Goal: Task Accomplishment & Management: Manage account settings

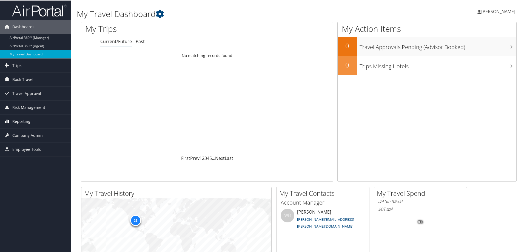
click at [29, 122] on span "Reporting" at bounding box center [21, 121] width 18 height 14
click at [27, 157] on span "Company Admin" at bounding box center [27, 160] width 30 height 14
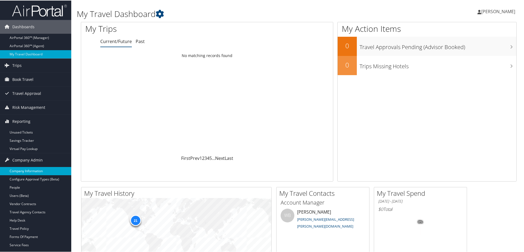
click at [30, 172] on link "Company Information" at bounding box center [35, 171] width 71 height 8
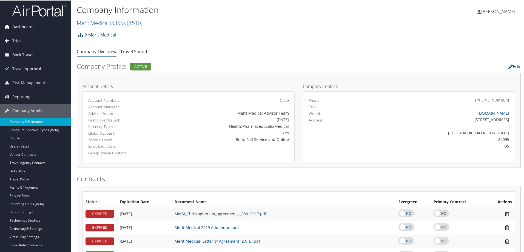
click at [25, 23] on span "Dashboards" at bounding box center [23, 26] width 22 height 14
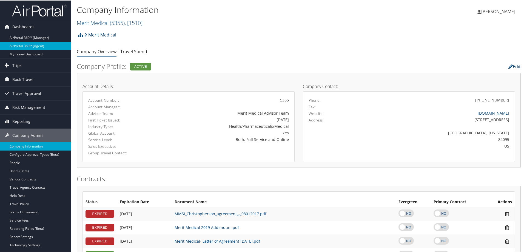
click at [44, 47] on link "AirPortal 360™ (Agent)" at bounding box center [35, 45] width 71 height 8
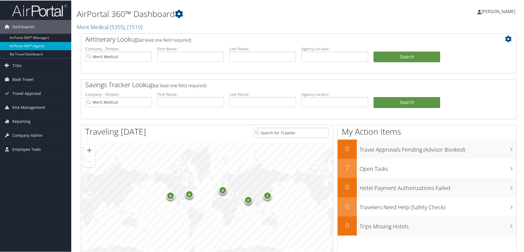
click at [38, 46] on link "AirPortal 360™ (Agent)" at bounding box center [35, 45] width 71 height 8
click at [32, 135] on span "Company Admin" at bounding box center [27, 135] width 30 height 14
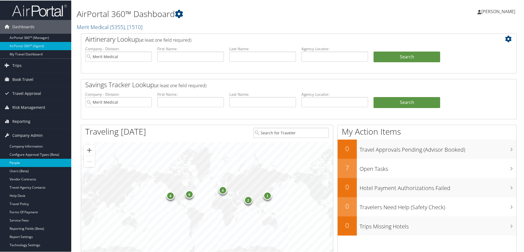
click at [19, 161] on link "People" at bounding box center [35, 162] width 71 height 8
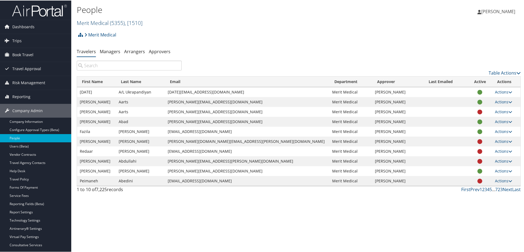
click at [142, 23] on span ", [ 1510 ]" at bounding box center [134, 22] width 18 height 7
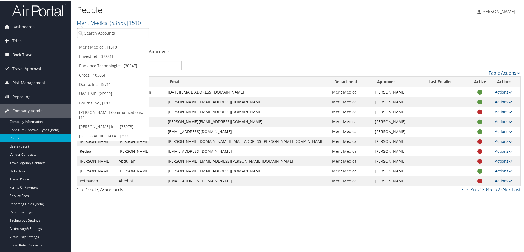
click at [103, 30] on input "search" at bounding box center [113, 32] width 72 height 10
click at [94, 72] on link "Crocs, [10385]" at bounding box center [113, 74] width 72 height 9
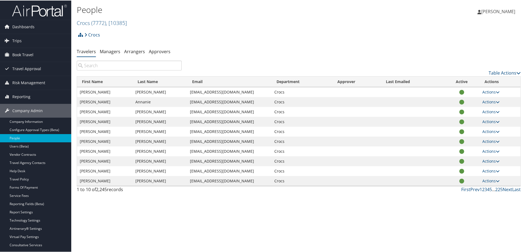
click at [95, 66] on input "search" at bounding box center [129, 65] width 105 height 10
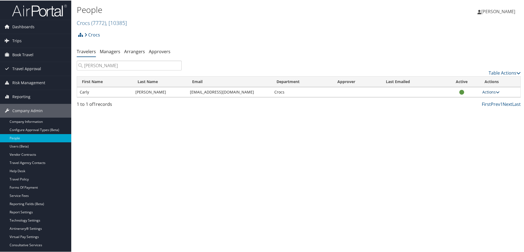
type input "[PERSON_NAME]"
click at [496, 91] on icon at bounding box center [498, 92] width 4 height 4
click at [456, 109] on link "View Profile" at bounding box center [470, 108] width 56 height 9
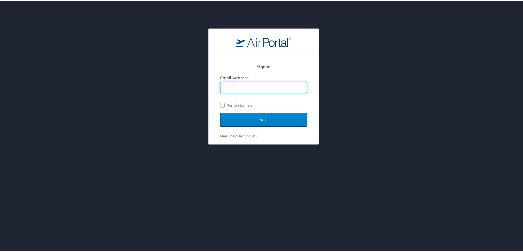
type input "[PERSON_NAME][EMAIL_ADDRESS][PERSON_NAME][DOMAIN_NAME]"
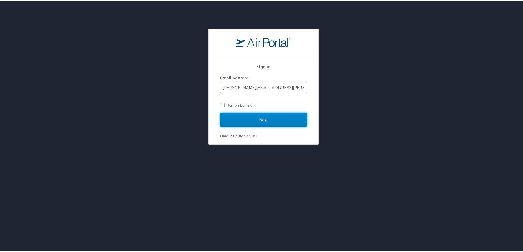
click at [249, 115] on input "Next" at bounding box center [263, 119] width 87 height 14
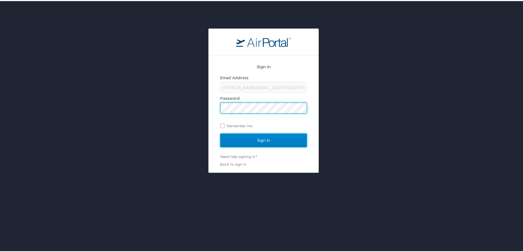
click at [252, 139] on input "Sign In" at bounding box center [263, 139] width 87 height 14
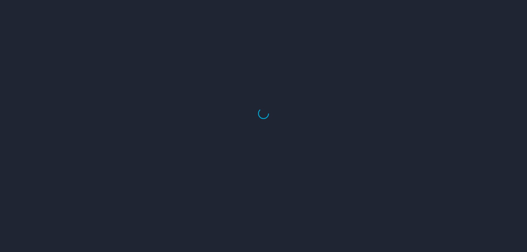
select select "US"
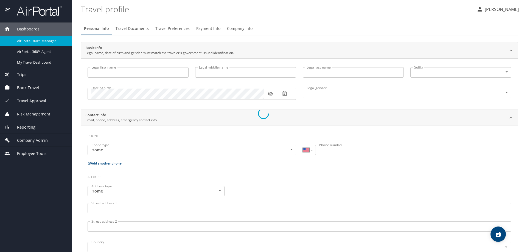
type input "Carly"
type input "[PERSON_NAME]"
type input "[DEMOGRAPHIC_DATA]"
select select "US"
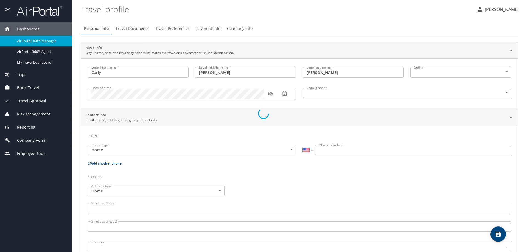
select select "BE"
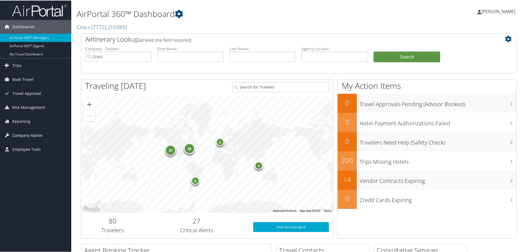
click at [30, 134] on span "Company Admin" at bounding box center [27, 135] width 30 height 14
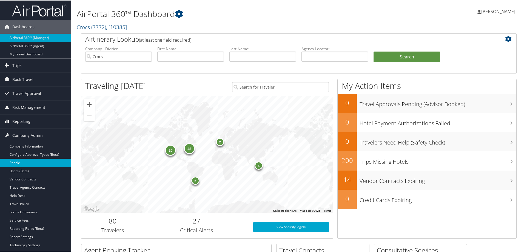
click at [30, 162] on link "People" at bounding box center [35, 162] width 71 height 8
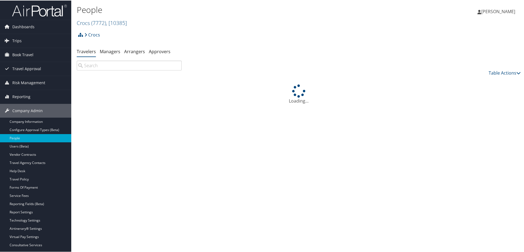
click at [126, 65] on input "search" at bounding box center [129, 65] width 105 height 10
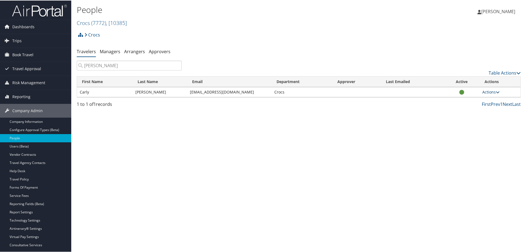
type input "[PERSON_NAME]"
click at [496, 92] on icon at bounding box center [498, 92] width 4 height 4
click at [465, 112] on link "View Profile" at bounding box center [470, 108] width 56 height 9
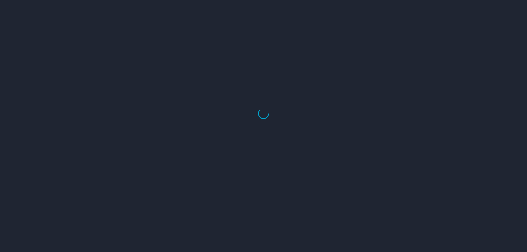
select select "US"
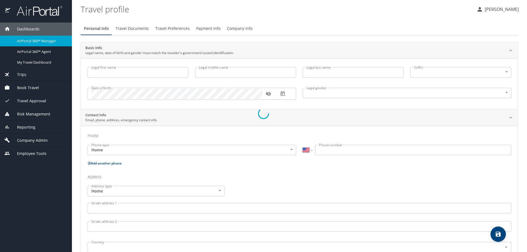
select select "US"
select select "BE"
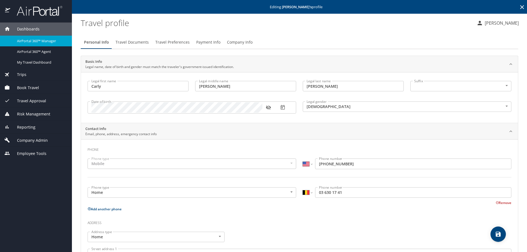
type input "Carly"
type input "Gomez"
type input "Fusaro"
type input "Female"
click at [129, 43] on span "Travel Documents" at bounding box center [131, 42] width 33 height 7
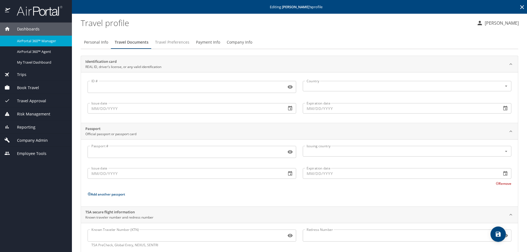
click at [165, 44] on span "Travel Preferences" at bounding box center [172, 42] width 34 height 7
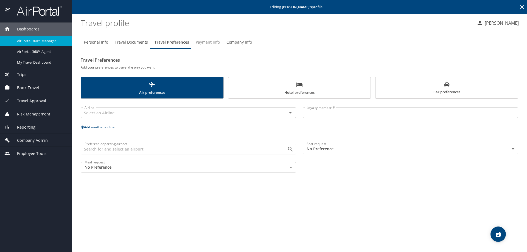
click at [202, 43] on span "Payment Info" at bounding box center [208, 42] width 24 height 7
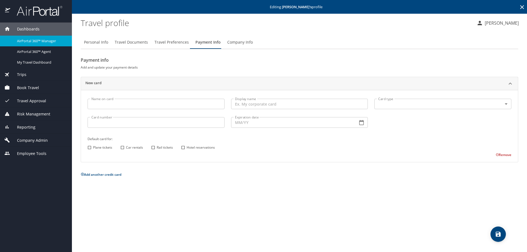
click at [266, 106] on input "Display name" at bounding box center [299, 104] width 137 height 10
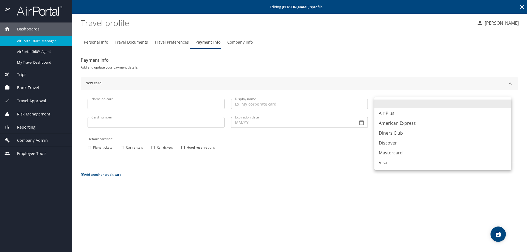
drag, startPoint x: 448, startPoint y: 100, endPoint x: 447, endPoint y: 102, distance: 2.8
click at [448, 100] on body "Dashboards AirPortal 360™ Manager AirPortal 360™ Agent My Travel Dashboard Trip…" at bounding box center [263, 126] width 527 height 252
click at [399, 152] on li "Mastercard" at bounding box center [442, 153] width 137 height 10
type input "CA"
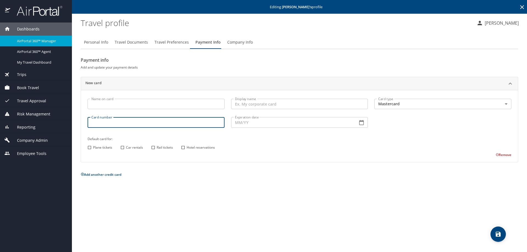
click at [118, 128] on input "Card number" at bounding box center [156, 122] width 137 height 10
type input "5567181003839380"
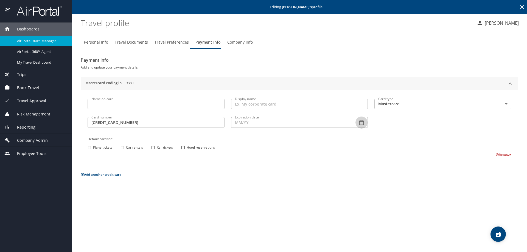
click at [364, 125] on button "button" at bounding box center [361, 123] width 12 height 12
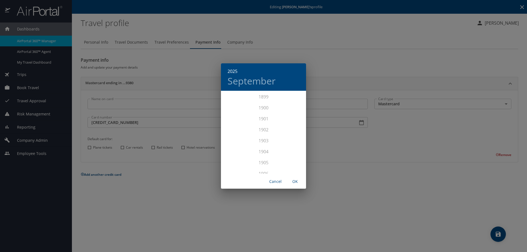
scroll to position [1350, 0]
drag, startPoint x: 354, startPoint y: 149, endPoint x: 352, endPoint y: 147, distance: 3.0
click at [354, 149] on div "2025 September 1899 1900 1901 1902 1903 1904 1905 1906 1907 1908 1909 1910 1911…" at bounding box center [263, 126] width 527 height 252
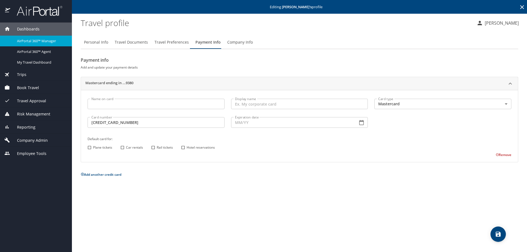
click at [243, 122] on input "Expiration date" at bounding box center [292, 122] width 122 height 10
type input "08/30"
click at [90, 146] on input "Plane tickets" at bounding box center [89, 147] width 7 height 7
checkbox input "true"
click at [122, 148] on input "Car rentals" at bounding box center [122, 147] width 7 height 7
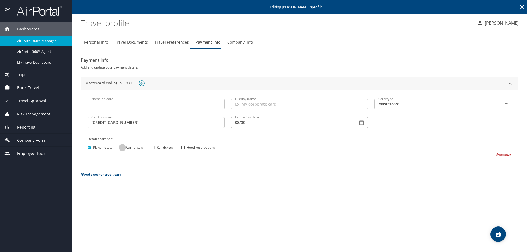
checkbox input "true"
drag, startPoint x: 154, startPoint y: 148, endPoint x: 160, endPoint y: 149, distance: 5.9
click at [154, 148] on input "Rail tickets" at bounding box center [152, 147] width 7 height 7
checkbox input "true"
click at [184, 147] on input "Hotel reservations" at bounding box center [182, 147] width 7 height 7
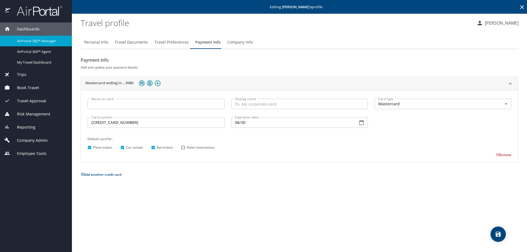
checkbox input "true"
click at [493, 229] on button "save" at bounding box center [497, 234] width 15 height 15
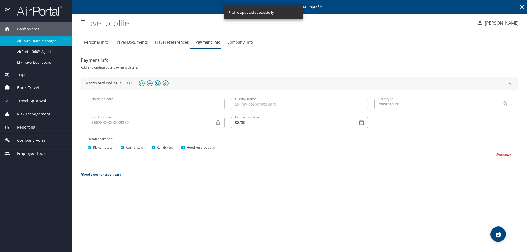
click at [174, 44] on span "Travel Preferences" at bounding box center [171, 42] width 34 height 7
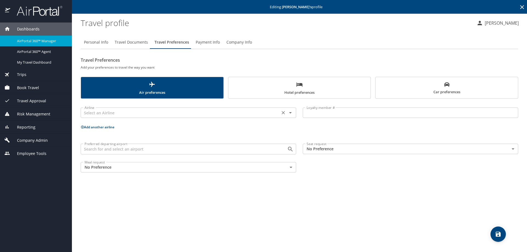
click at [96, 113] on input "text" at bounding box center [180, 112] width 196 height 7
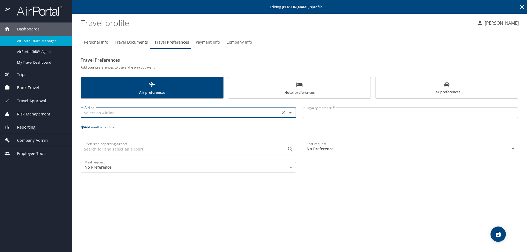
click at [102, 114] on input "text" at bounding box center [180, 112] width 196 height 7
click at [102, 126] on li "United Airlines" at bounding box center [187, 126] width 215 height 10
type input "United Airlines"
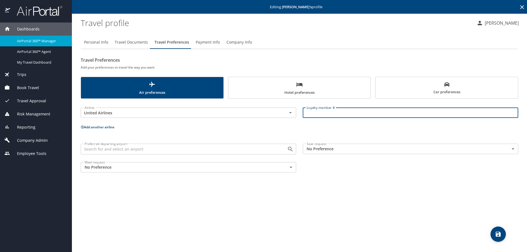
click at [343, 115] on input "Loyalty member #" at bounding box center [410, 113] width 215 height 10
type input "0"
drag, startPoint x: 336, startPoint y: 114, endPoint x: 287, endPoint y: 114, distance: 48.6
click at [287, 114] on div "Airline United Airlines Airline Loyalty member # oi68673 Loyalty member #" at bounding box center [299, 113] width 444 height 22
click at [315, 114] on input "OI" at bounding box center [410, 113] width 215 height 10
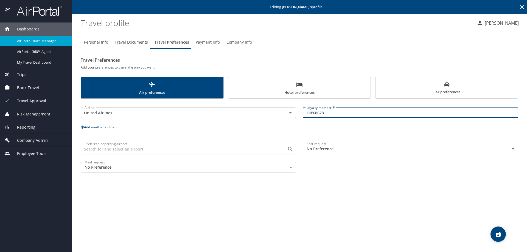
type input "OIE68673"
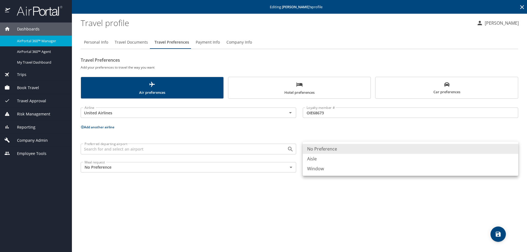
click at [516, 149] on body "Dashboards AirPortal 360™ Manager AirPortal 360™ Agent My Travel Dashboard Trip…" at bounding box center [263, 126] width 527 height 252
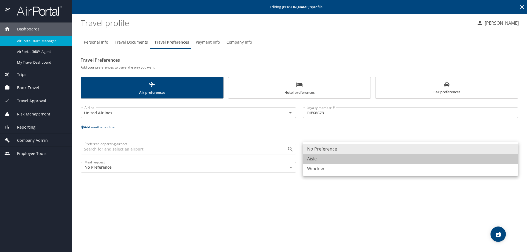
click at [315, 159] on li "Aisle" at bounding box center [410, 159] width 215 height 10
type input "Aisle"
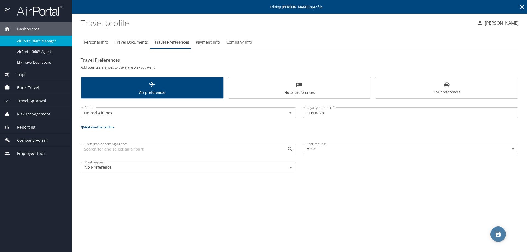
click at [497, 233] on icon "save" at bounding box center [498, 234] width 7 height 7
click at [119, 43] on span "Travel Documents" at bounding box center [131, 42] width 33 height 7
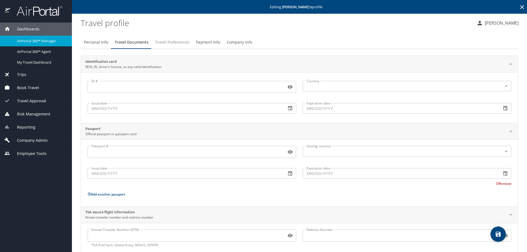
click at [175, 42] on span "Travel Preferences" at bounding box center [172, 42] width 34 height 7
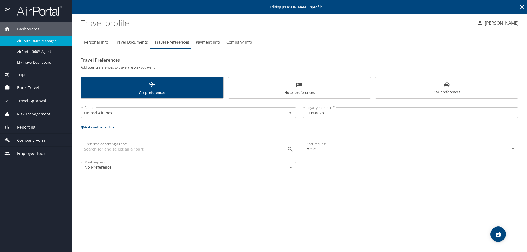
click at [80, 126] on main "Editing Carly Fusaro 's profile Travel profile Christine Wasielewski Personal I…" at bounding box center [299, 126] width 455 height 252
click at [83, 128] on icon at bounding box center [82, 127] width 3 height 3
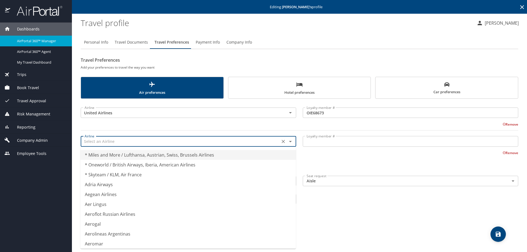
click at [108, 140] on input "text" at bounding box center [180, 141] width 196 height 7
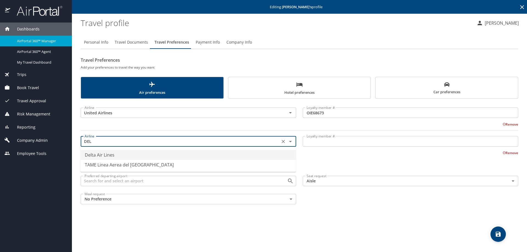
click at [111, 157] on li "Delta Air Lines" at bounding box center [187, 155] width 215 height 10
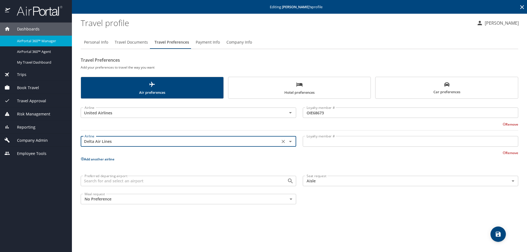
type input "Delta Air Lines"
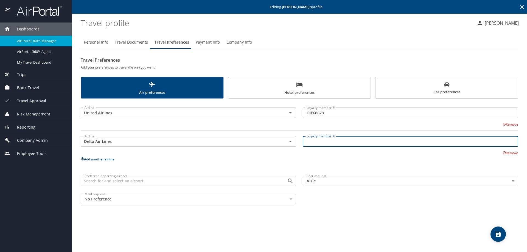
click at [315, 145] on input "Loyalty member #" at bounding box center [410, 141] width 215 height 10
type input "2631388358"
click at [497, 233] on icon "save" at bounding box center [498, 234] width 7 height 7
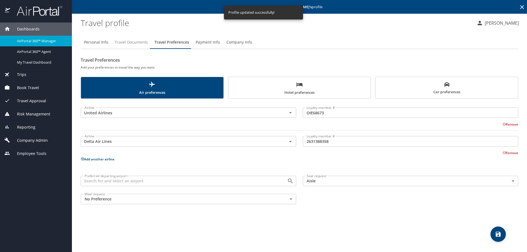
click at [134, 45] on span "Travel Documents" at bounding box center [131, 42] width 33 height 7
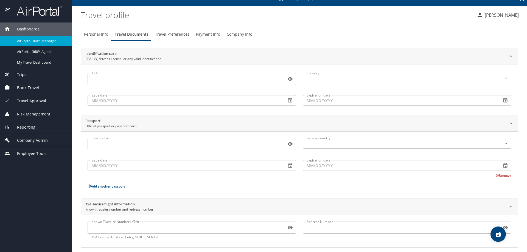
scroll to position [12, 0]
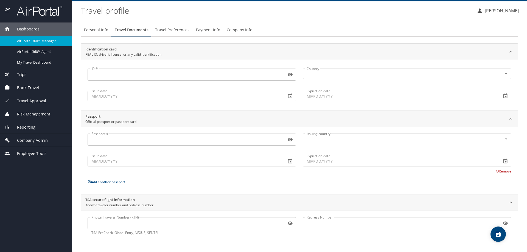
click at [119, 140] on input "Passport #" at bounding box center [186, 139] width 196 height 10
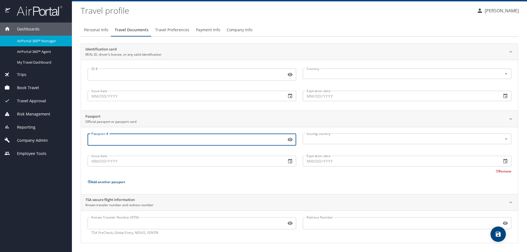
click at [114, 140] on input "Passport #" at bounding box center [186, 139] width 196 height 10
type input "666920159"
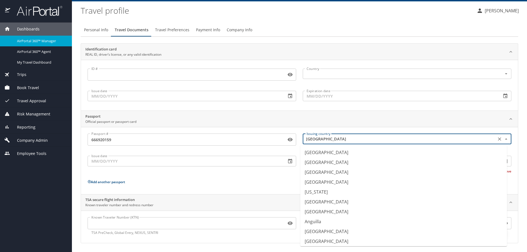
scroll to position [31, 0]
drag, startPoint x: 403, startPoint y: 137, endPoint x: 283, endPoint y: 131, distance: 120.1
click at [285, 131] on div "Passport # 666920159 Passport # Issuing country Australia Issuing country Issue…" at bounding box center [299, 152] width 430 height 44
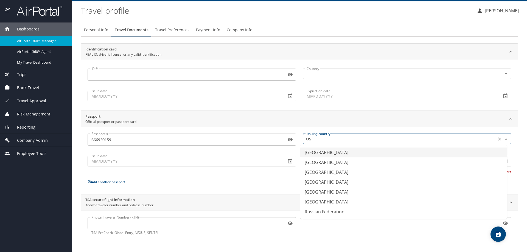
scroll to position [0, 0]
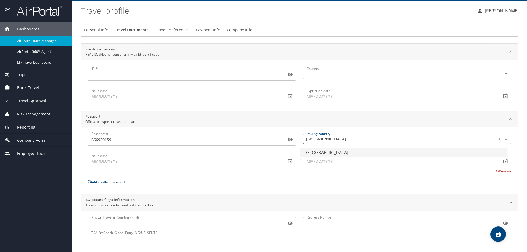
type input "United States of America"
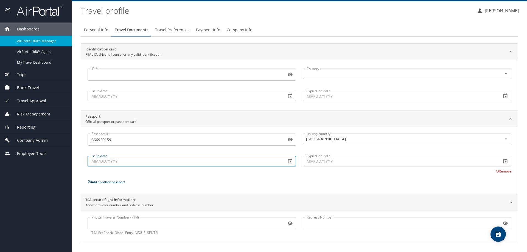
click at [145, 157] on input "Issue date" at bounding box center [185, 161] width 194 height 10
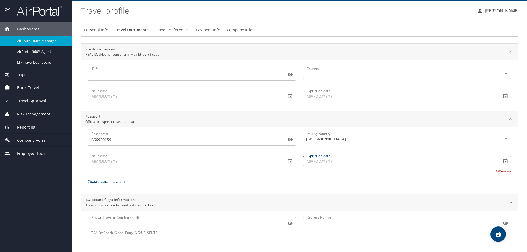
click at [310, 163] on input "Expiration date" at bounding box center [400, 161] width 194 height 10
type input "1_/__/____"
click at [308, 165] on input "08/14/2031" at bounding box center [400, 161] width 194 height 10
type input "08/14/2031"
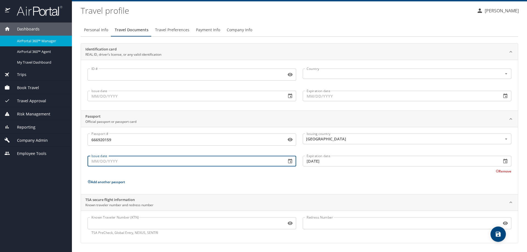
click at [94, 163] on input "Issue date" at bounding box center [185, 161] width 194 height 10
click at [91, 161] on input "Issue date" at bounding box center [185, 161] width 194 height 10
type input "08/15/2021"
click at [467, 185] on p "Add another passport" at bounding box center [300, 182] width 424 height 7
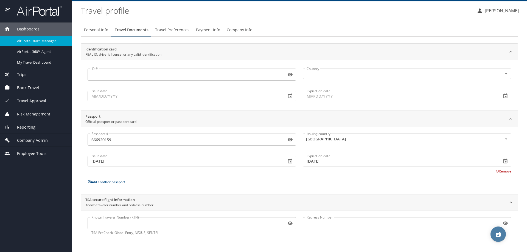
click at [497, 232] on icon "save" at bounding box center [497, 234] width 5 height 5
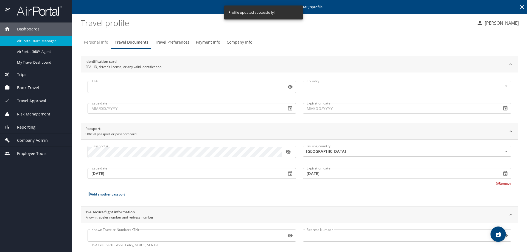
click at [103, 40] on span "Personal Info" at bounding box center [96, 42] width 24 height 7
select select "US"
select select "BE"
select select "US"
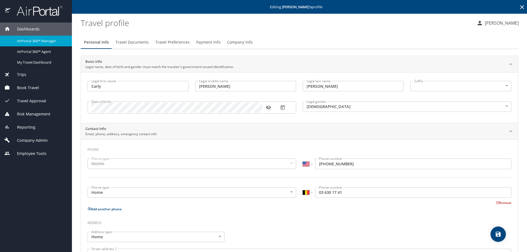
click at [130, 44] on span "Travel Documents" at bounding box center [131, 42] width 33 height 7
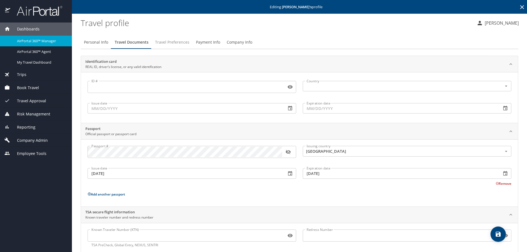
click at [174, 39] on span "Travel Preferences" at bounding box center [172, 42] width 34 height 7
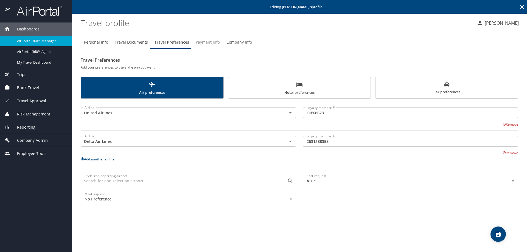
click at [214, 43] on span "Payment Info" at bounding box center [208, 42] width 24 height 7
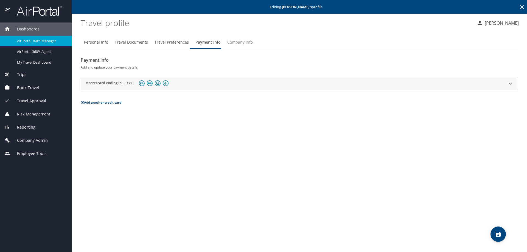
click at [239, 44] on span "Company Info" at bounding box center [240, 42] width 26 height 7
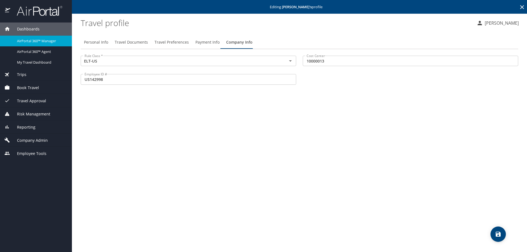
drag, startPoint x: 297, startPoint y: 32, endPoint x: 289, endPoint y: 30, distance: 8.5
click at [289, 30] on main "Editing Carly Fusaro 's profile Travel profile Christine Wasielewski Personal I…" at bounding box center [299, 126] width 455 height 252
click at [29, 126] on span "Reporting" at bounding box center [22, 127] width 25 height 6
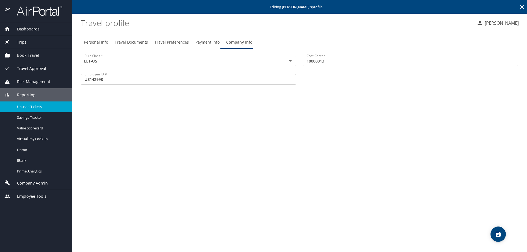
click at [36, 107] on span "Unused Tickets" at bounding box center [41, 106] width 48 height 5
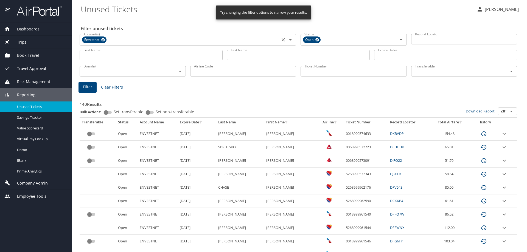
click at [102, 38] on icon at bounding box center [103, 40] width 4 height 6
click at [166, 40] on input "Account(s)" at bounding box center [179, 39] width 197 height 7
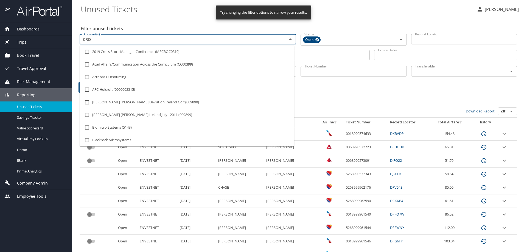
type input "CROC"
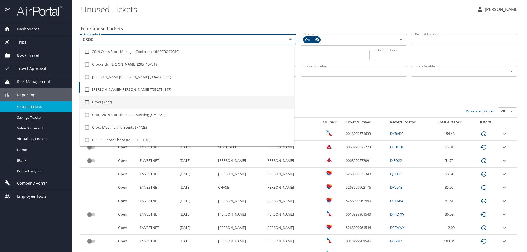
click at [86, 103] on input "checkbox" at bounding box center [87, 102] width 10 height 10
checkbox input "true"
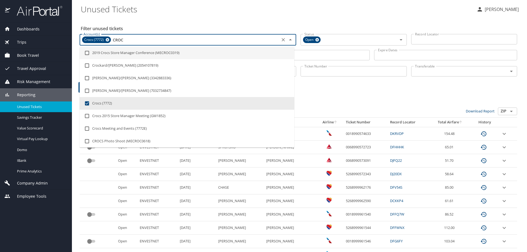
type input "CROC"
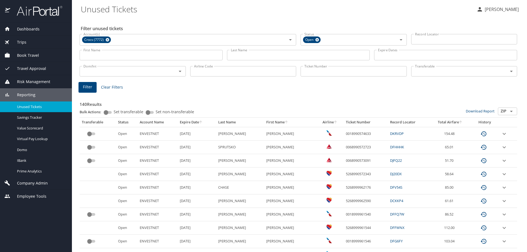
click at [172, 12] on Tickets "Unused Tickets" at bounding box center [276, 9] width 391 height 17
click at [276, 56] on input "Last Name" at bounding box center [298, 55] width 143 height 10
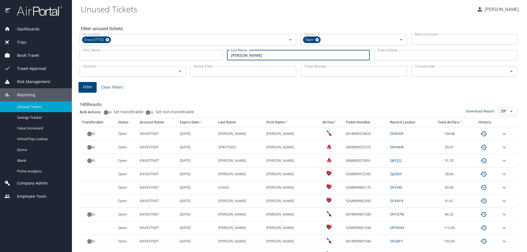
type input "STEWART"
click at [86, 88] on span "Filter" at bounding box center [87, 87] width 9 height 7
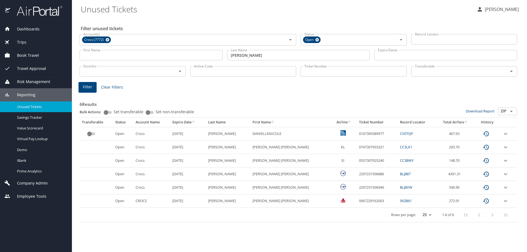
click at [338, 70] on input "Ticket Number" at bounding box center [353, 71] width 106 height 10
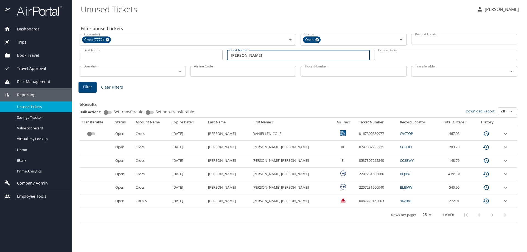
drag, startPoint x: 256, startPoint y: 54, endPoint x: 190, endPoint y: 60, distance: 65.6
click at [190, 60] on div "First Name First Name Last Name STEWART Last Name Expire Dates Expire Dates" at bounding box center [298, 55] width 442 height 19
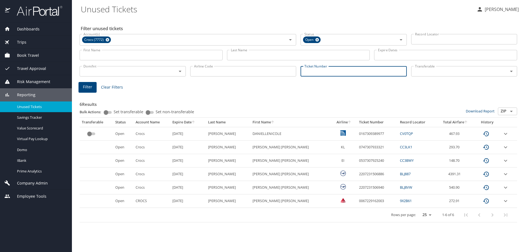
click at [302, 73] on input "Ticket Number" at bounding box center [353, 71] width 106 height 10
paste input "0017140328232"
type input "0017140328232"
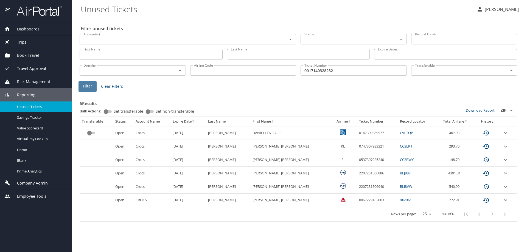
click at [92, 88] on button "Filter" at bounding box center [87, 86] width 18 height 11
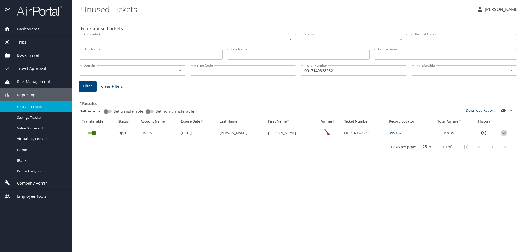
click at [504, 134] on icon "expand row" at bounding box center [503, 133] width 7 height 7
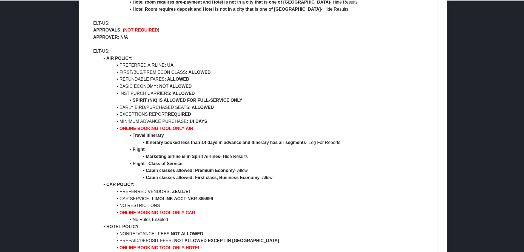
scroll to position [823, 0]
